Goal: Go to known website

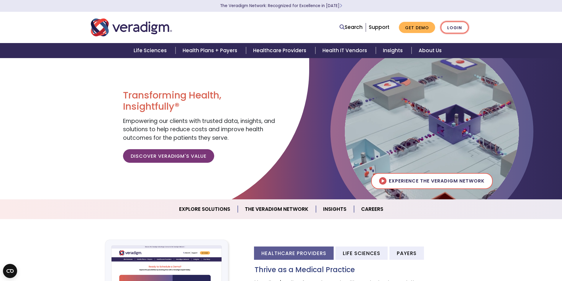
click at [451, 29] on link "Login" at bounding box center [454, 28] width 28 height 12
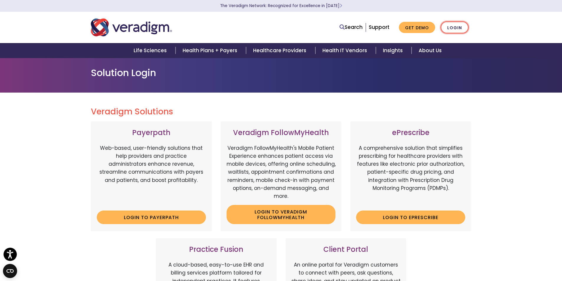
click at [460, 27] on link "Login" at bounding box center [454, 28] width 28 height 12
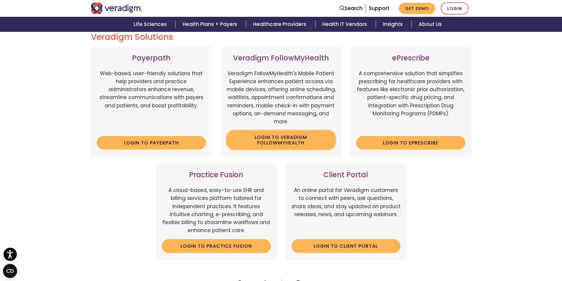
scroll to position [59, 0]
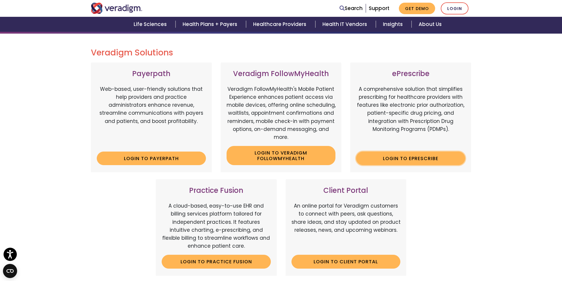
click at [411, 158] on link "Login to ePrescribe" at bounding box center [410, 159] width 109 height 14
